Goal: Navigation & Orientation: Find specific page/section

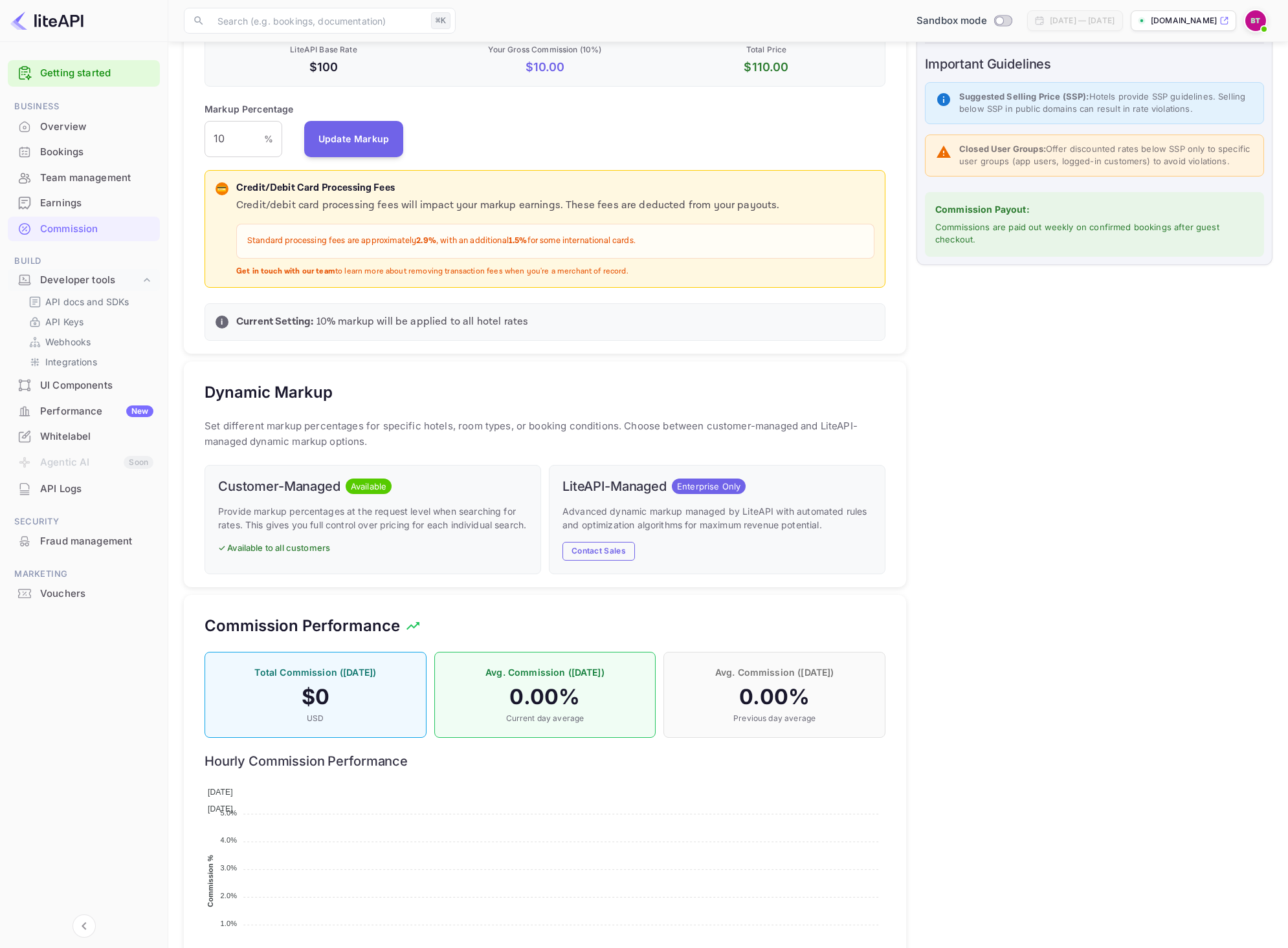
scroll to position [220, 671]
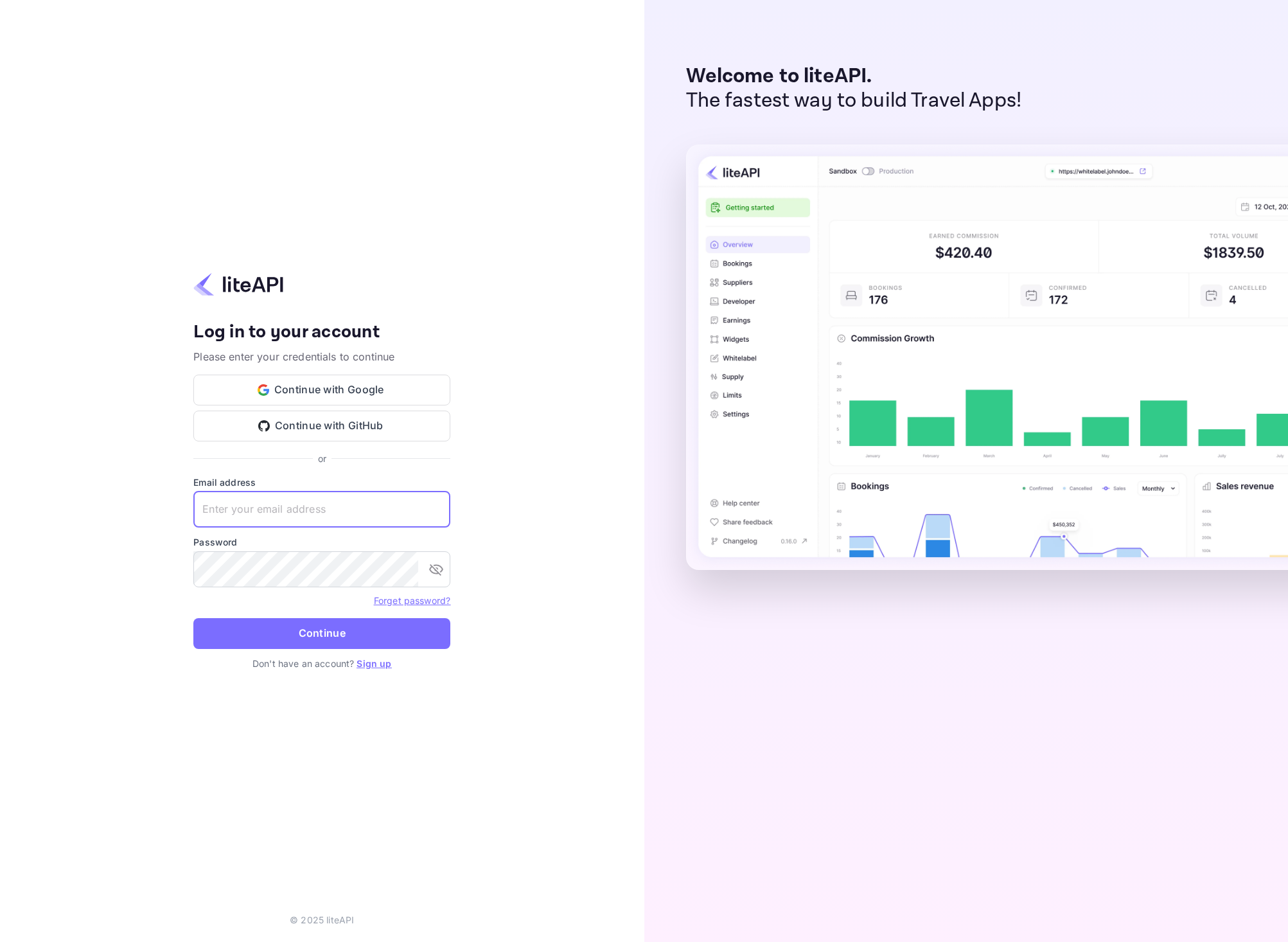
click at [291, 505] on input "text" at bounding box center [321, 509] width 257 height 36
click at [545, 273] on div "Your account has been created successfully, a confirmation link has been sent t…" at bounding box center [322, 471] width 644 height 942
click at [369, 383] on button "Continue with Google" at bounding box center [321, 390] width 257 height 31
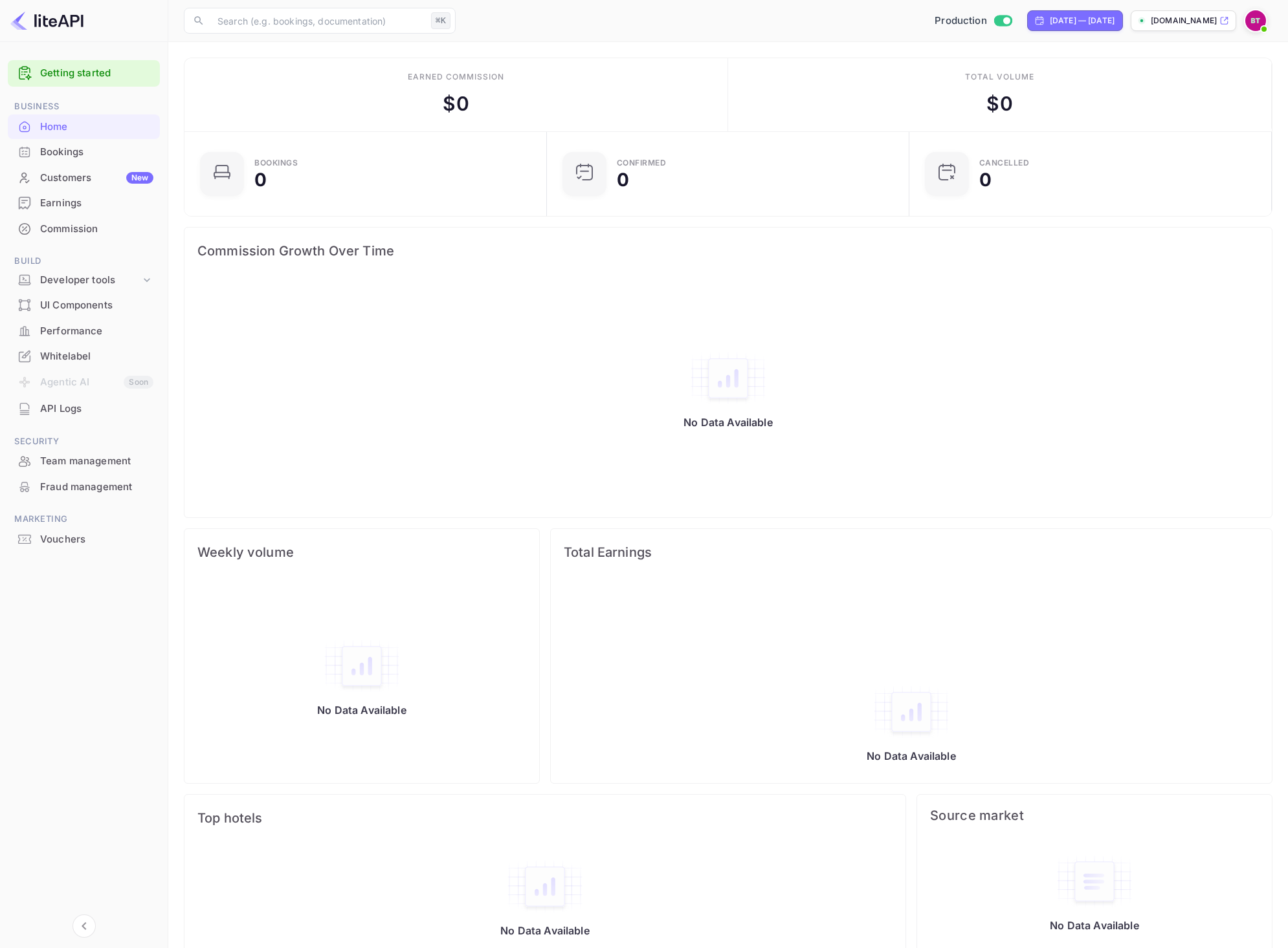
click at [93, 221] on div "Commission" at bounding box center [83, 229] width 152 height 25
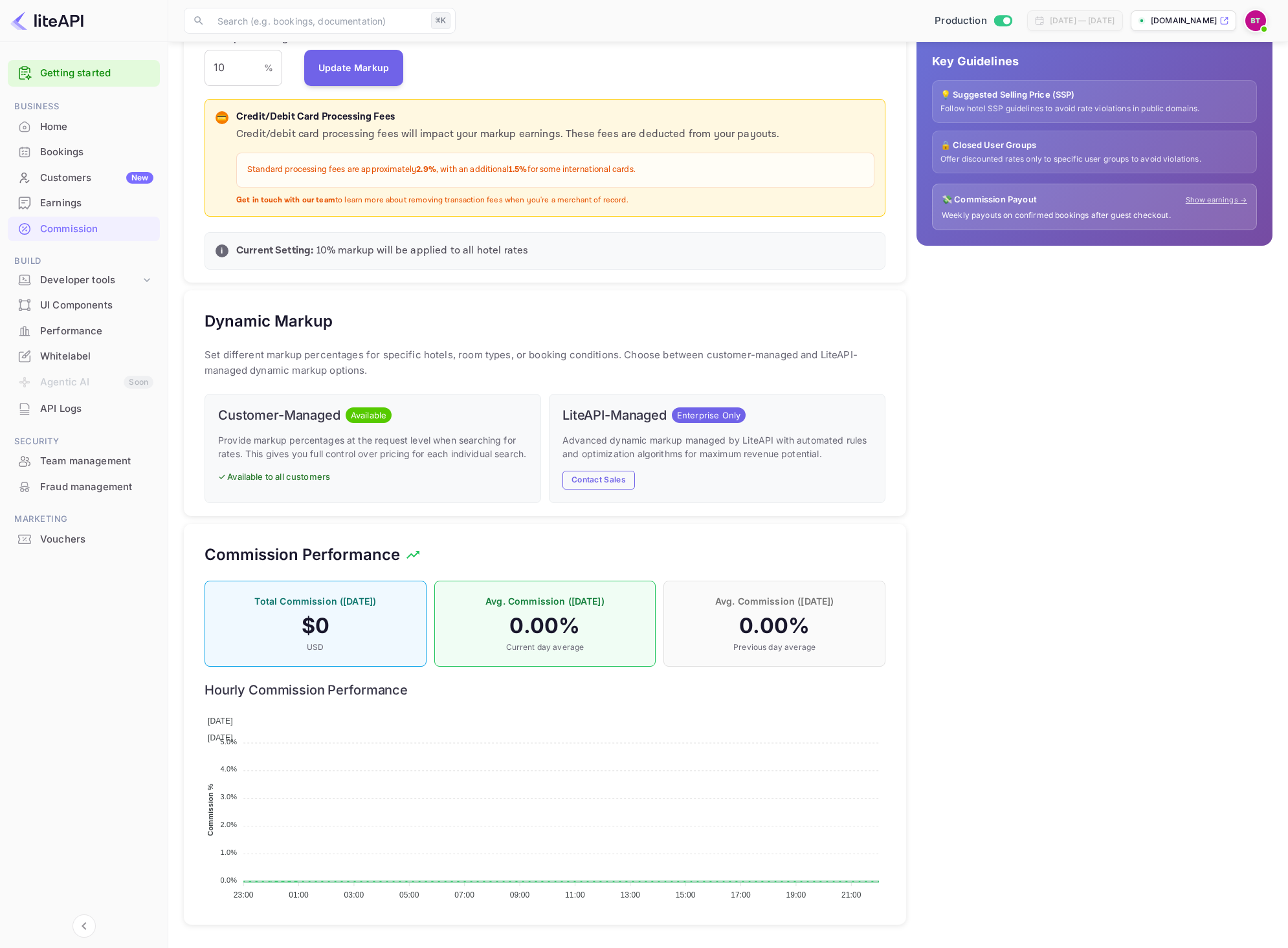
scroll to position [348, 0]
